Goal: Transaction & Acquisition: Download file/media

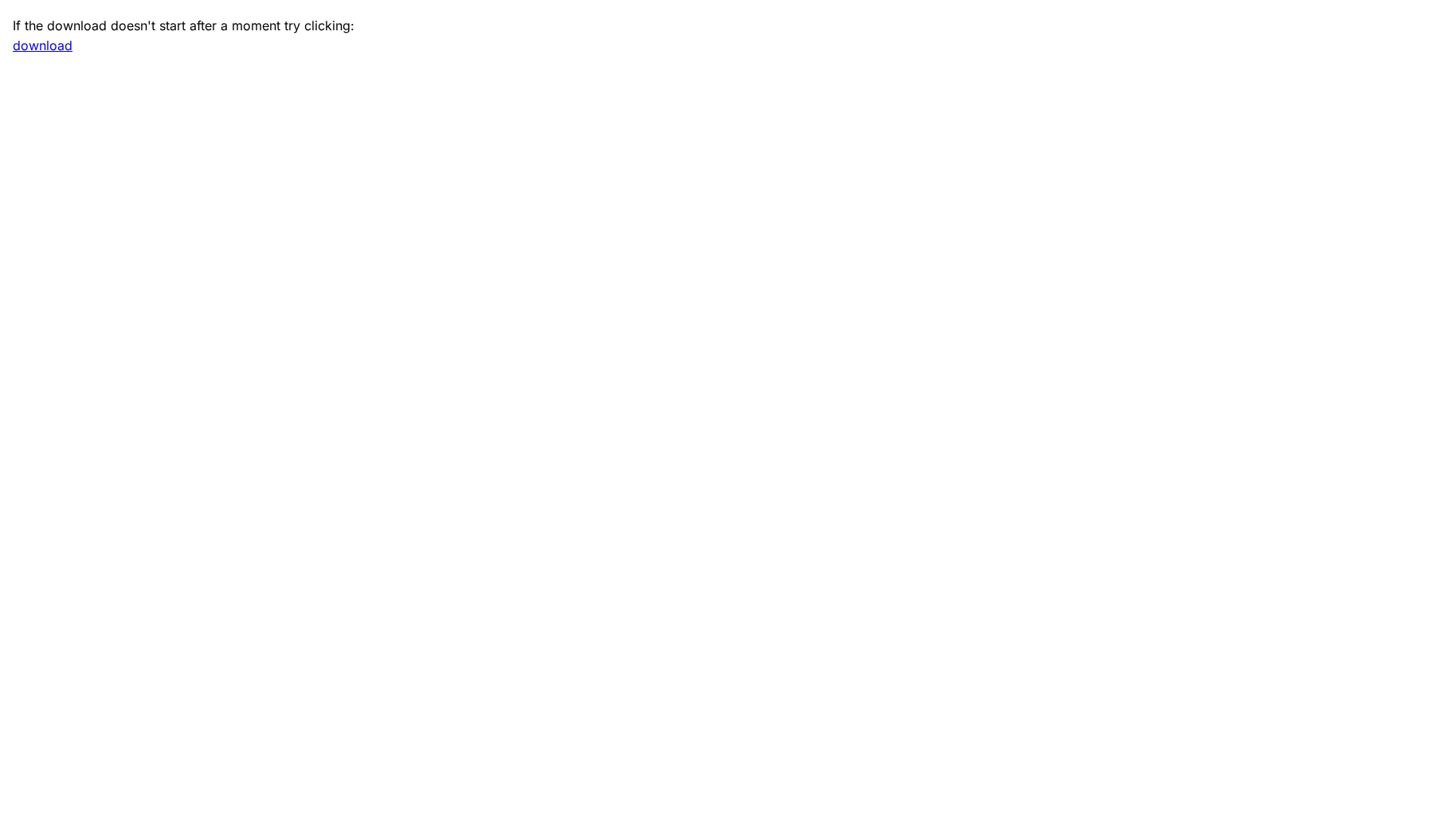
click at [53, 48] on link "download" at bounding box center [43, 45] width 60 height 16
click at [1258, 166] on main "If the download doesn't start after a moment try clicking: download" at bounding box center [718, 411] width 1437 height 823
click at [63, 45] on link "download" at bounding box center [43, 45] width 60 height 16
drag, startPoint x: 1273, startPoint y: 295, endPoint x: 1219, endPoint y: 274, distance: 58.3
click at [1273, 295] on main "If the download doesn't start after a moment try clicking: download" at bounding box center [718, 411] width 1437 height 823
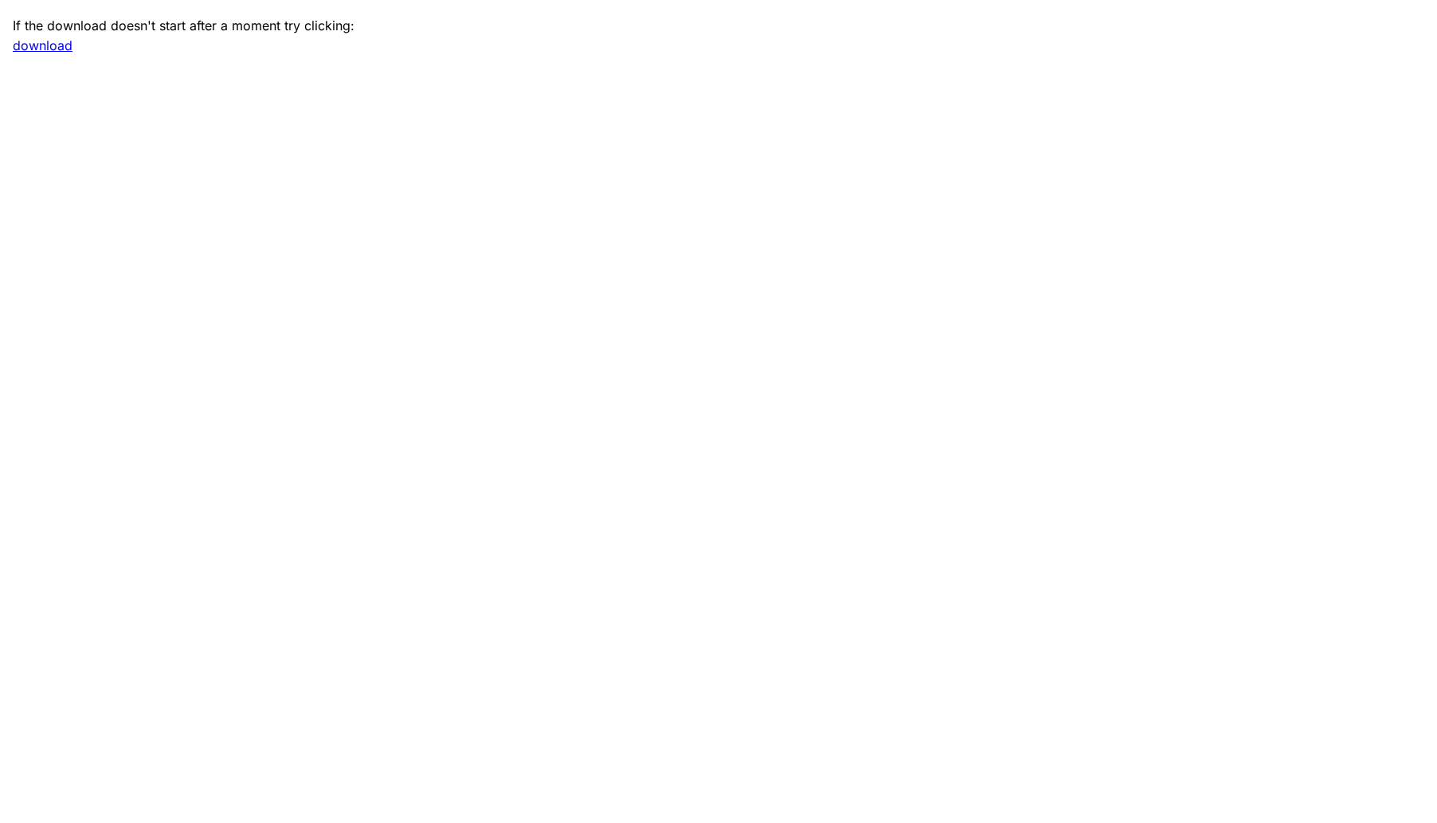
drag, startPoint x: 1094, startPoint y: 206, endPoint x: 1104, endPoint y: 195, distance: 15.2
click at [1098, 206] on main "If the download doesn't start after a moment try clicking: download" at bounding box center [718, 411] width 1437 height 823
click at [1015, 375] on main "If the download doesn't start after a moment try clicking: download" at bounding box center [718, 411] width 1437 height 823
